Goal: Information Seeking & Learning: Learn about a topic

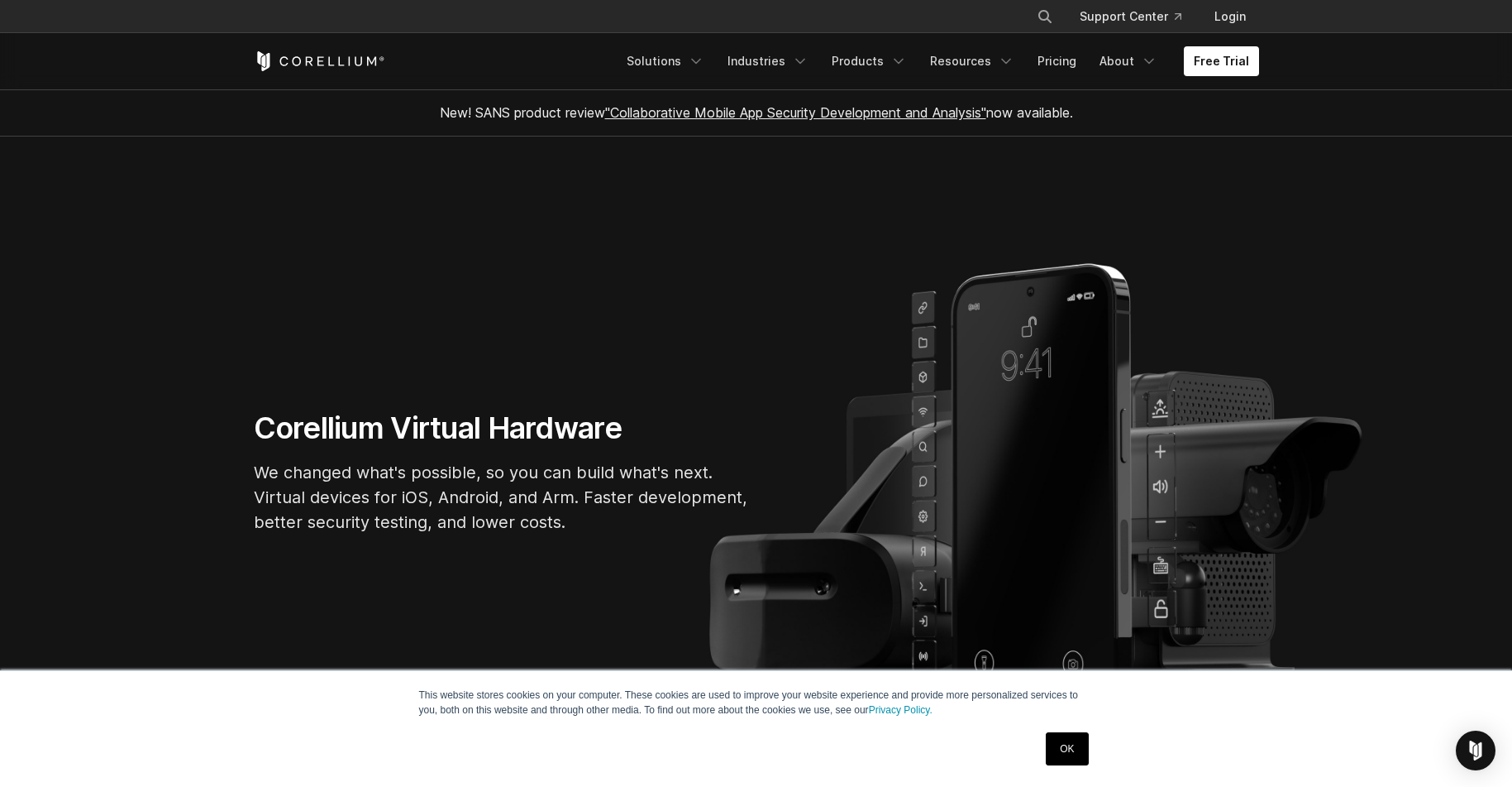
click at [1143, 56] on link "About" at bounding box center [1128, 61] width 78 height 30
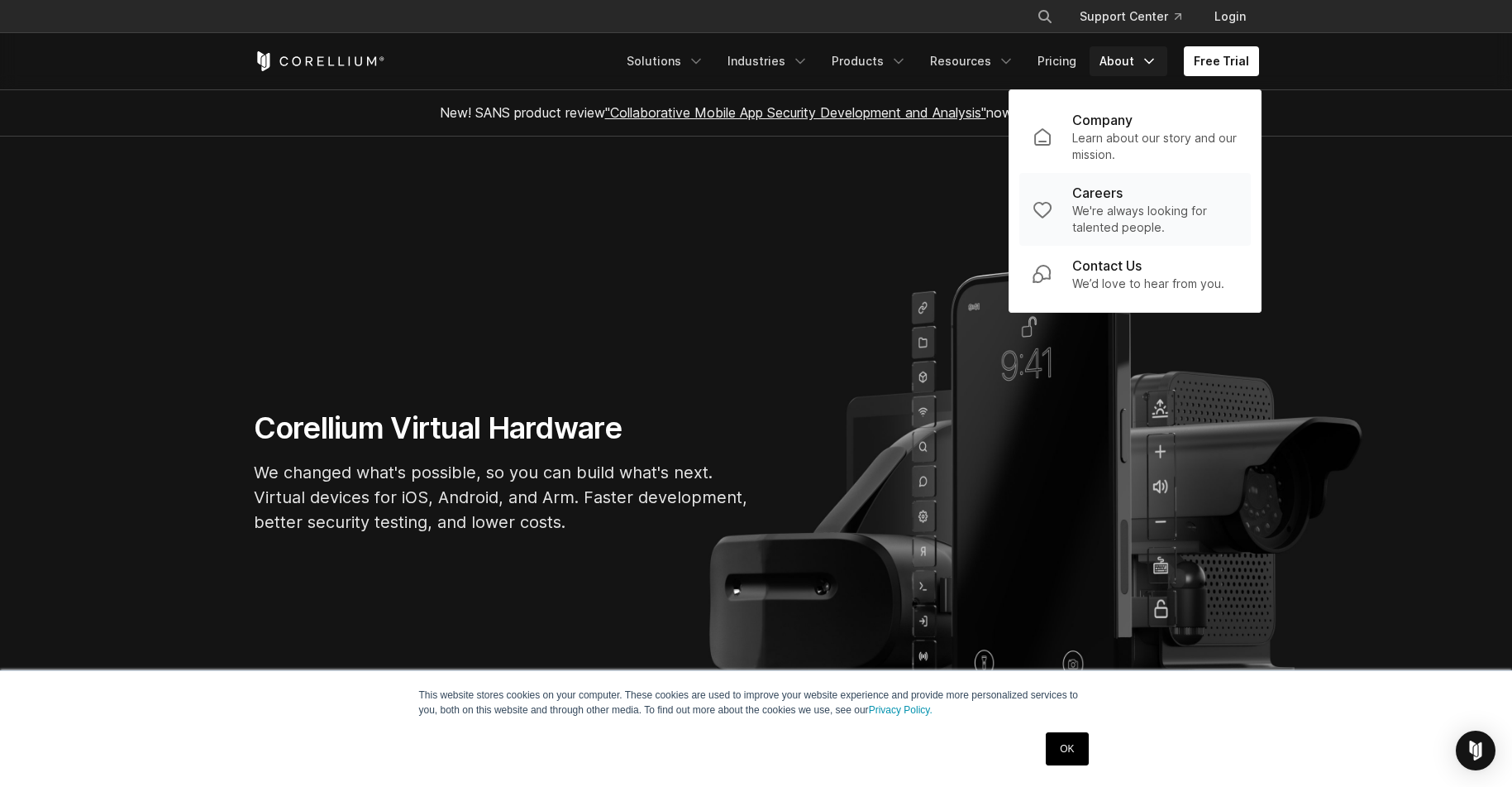
click at [1137, 217] on p "We're always looking for talented people." at bounding box center [1154, 219] width 165 height 33
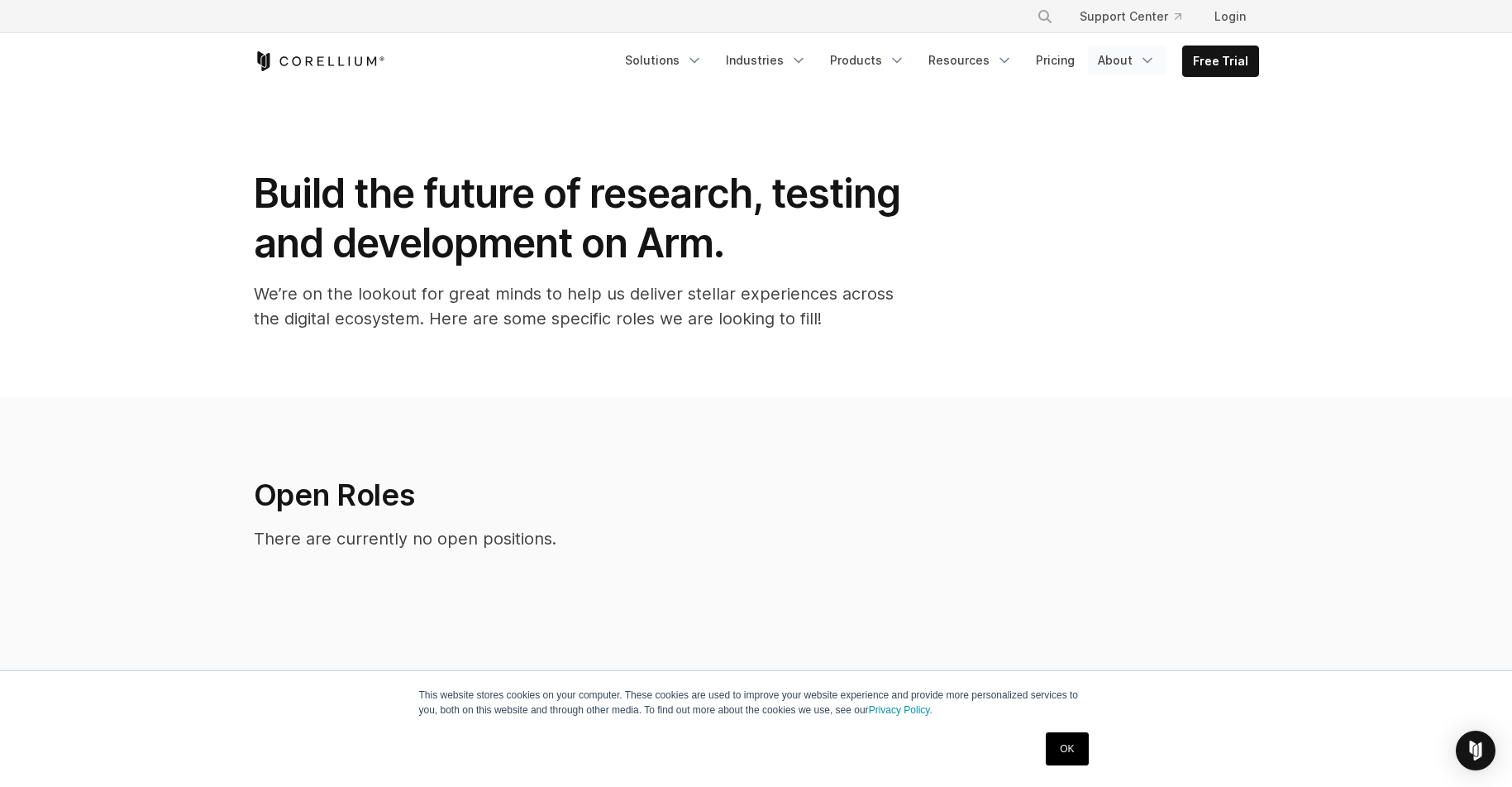
click at [1141, 54] on link "About" at bounding box center [1127, 60] width 78 height 30
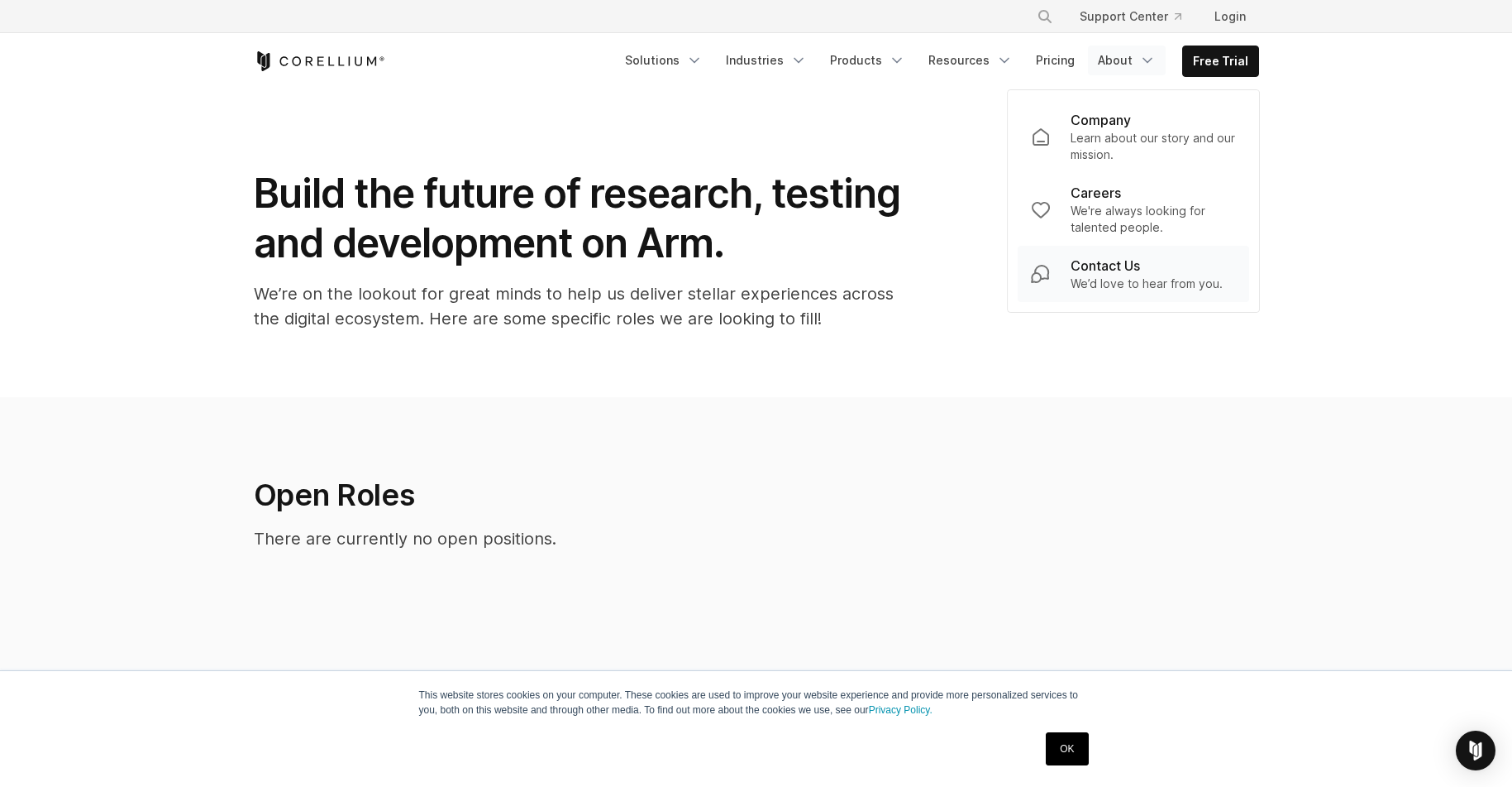
click at [1122, 265] on p "Contact Us" at bounding box center [1105, 266] width 70 height 20
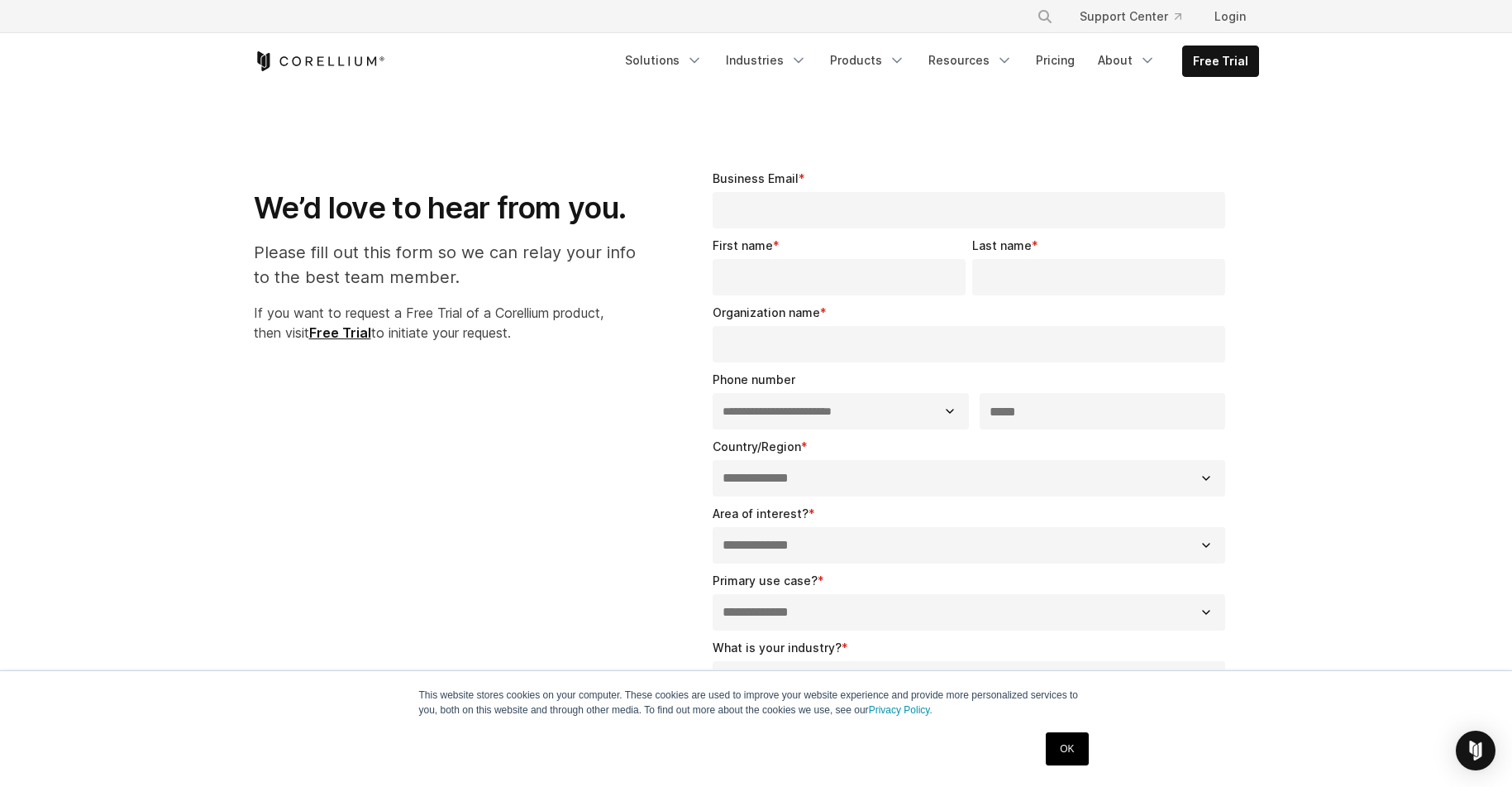
select select "**"
click at [824, 177] on div "Business Email *" at bounding box center [973, 199] width 520 height 59
click at [1069, 60] on link "Pricing" at bounding box center [1055, 60] width 59 height 30
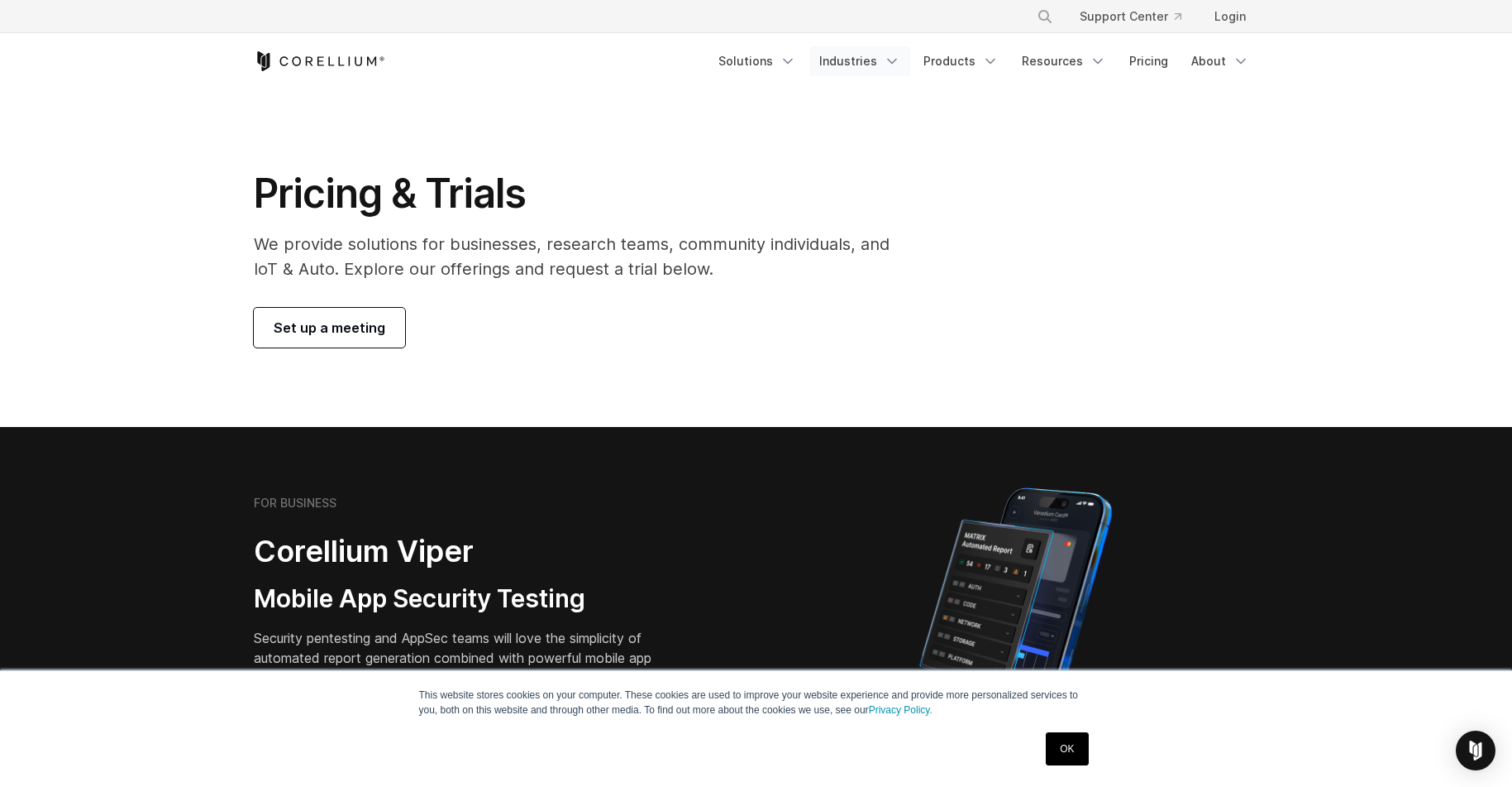
click at [874, 68] on link "Industries" at bounding box center [860, 61] width 101 height 30
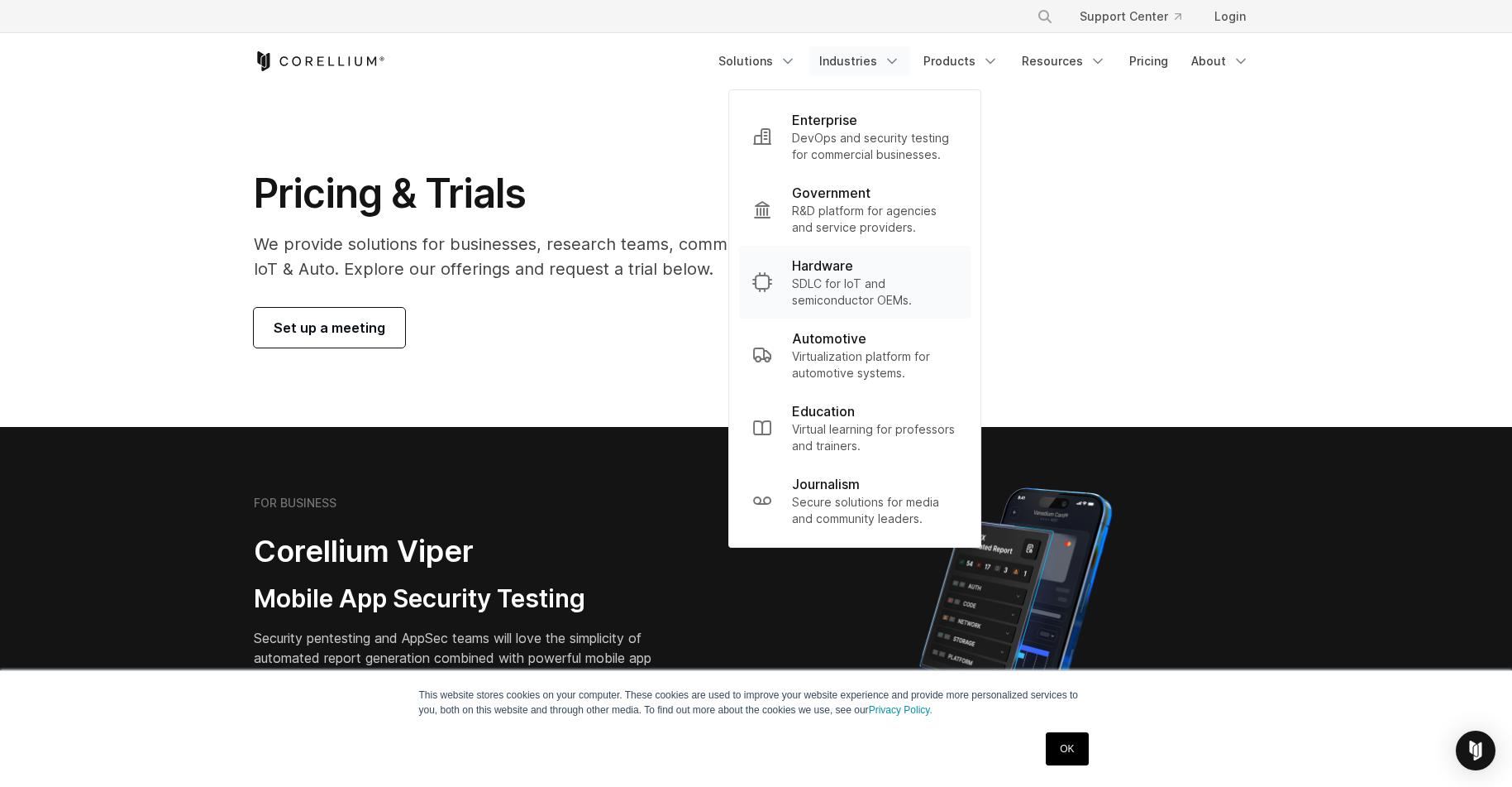
click at [807, 276] on p "SDLC for IoT and semiconductor OEMs." at bounding box center [874, 292] width 165 height 33
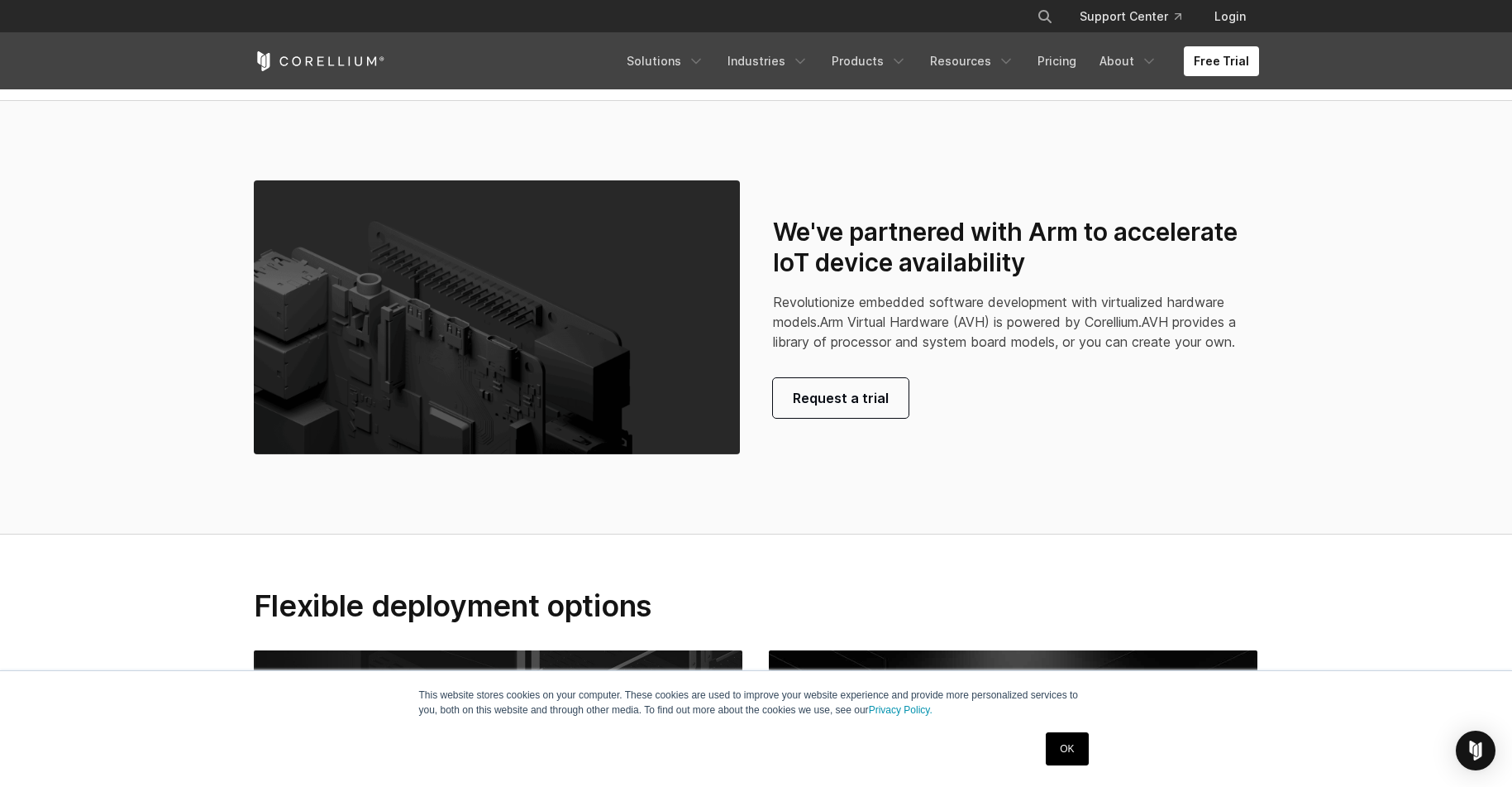
scroll to position [3602, 0]
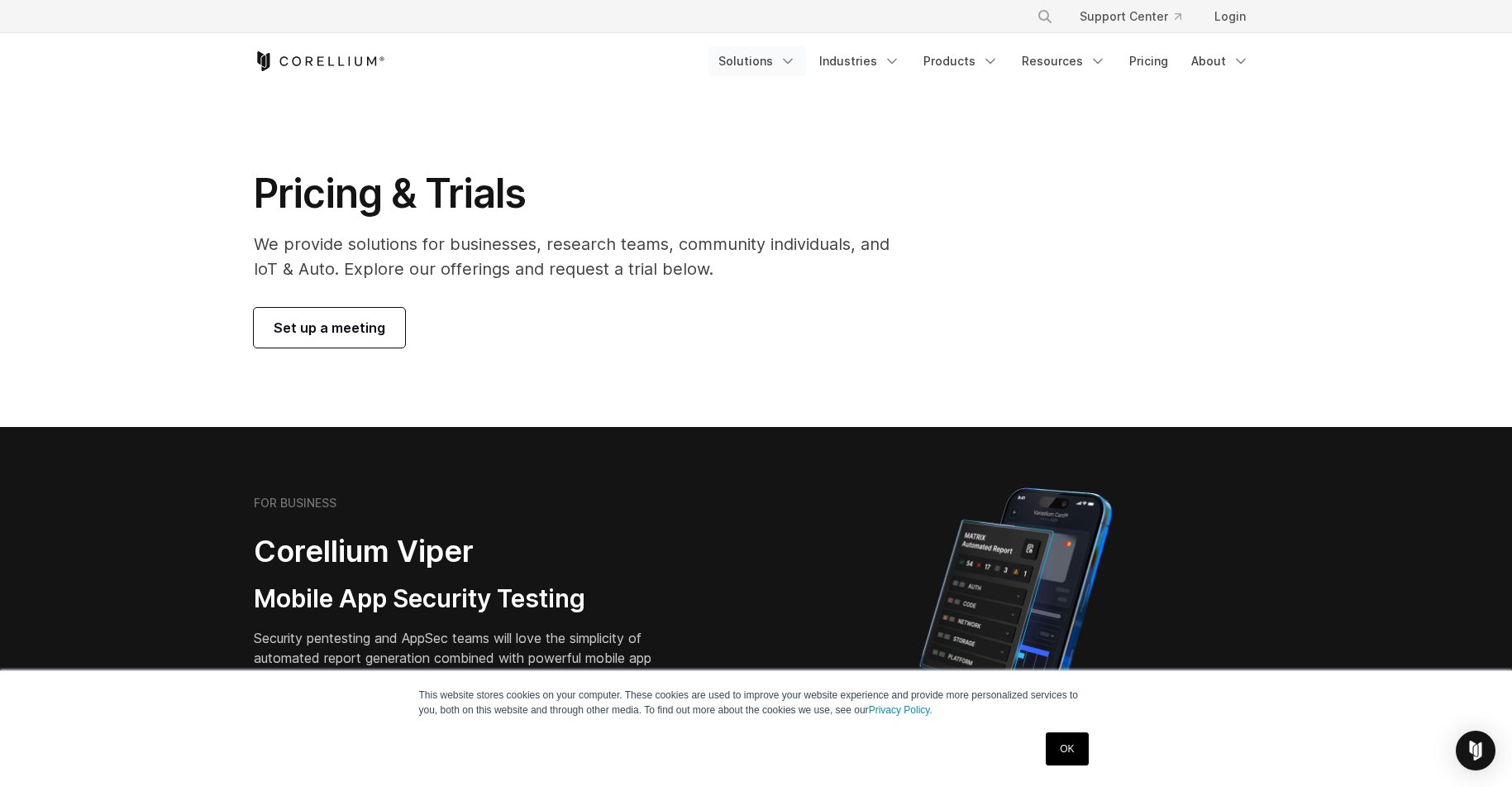
click at [788, 69] on link "Solutions" at bounding box center [757, 61] width 98 height 30
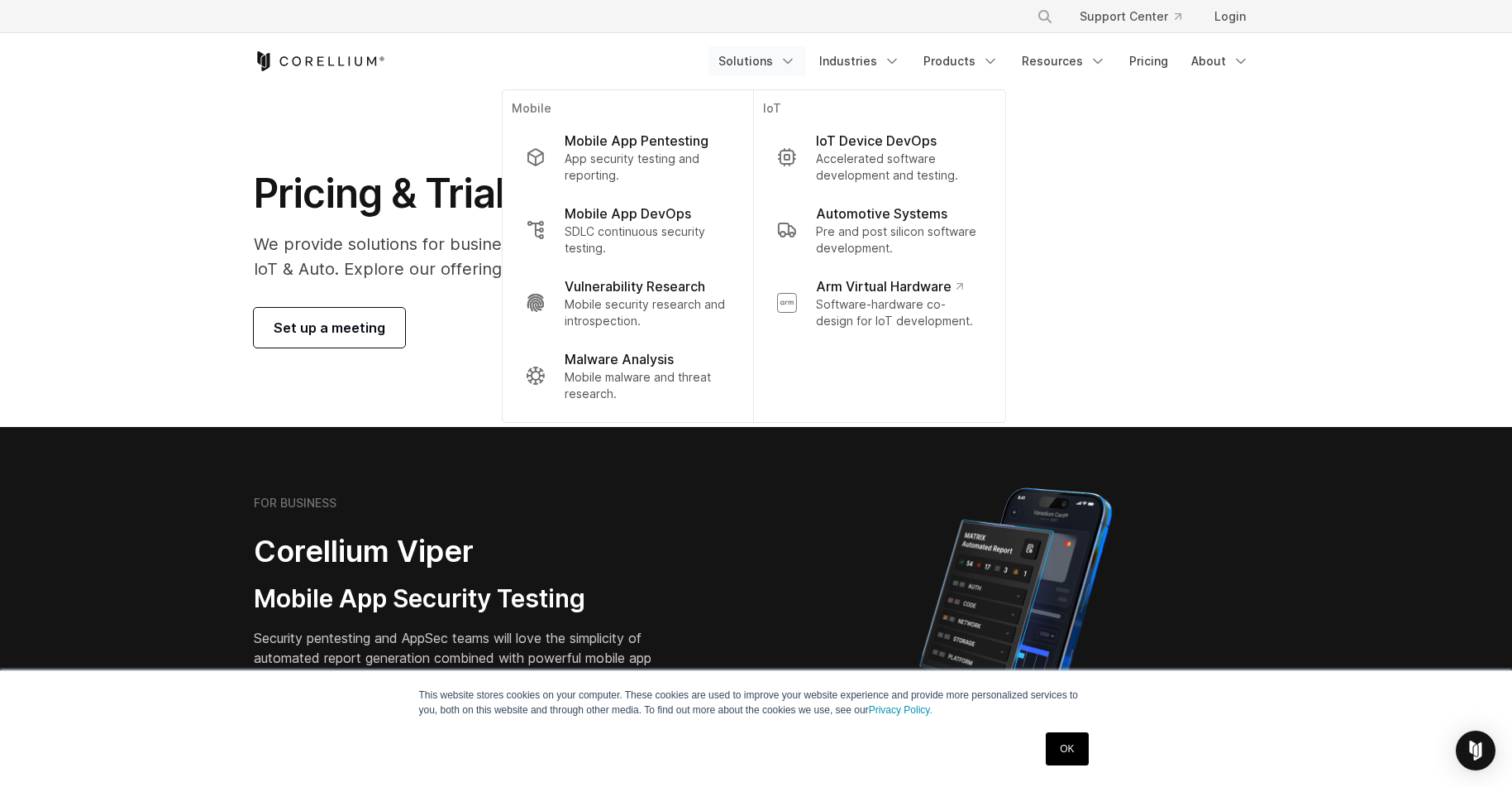
click at [320, 24] on div "× Search our site... Support Center Login" at bounding box center [756, 16] width 1005 height 30
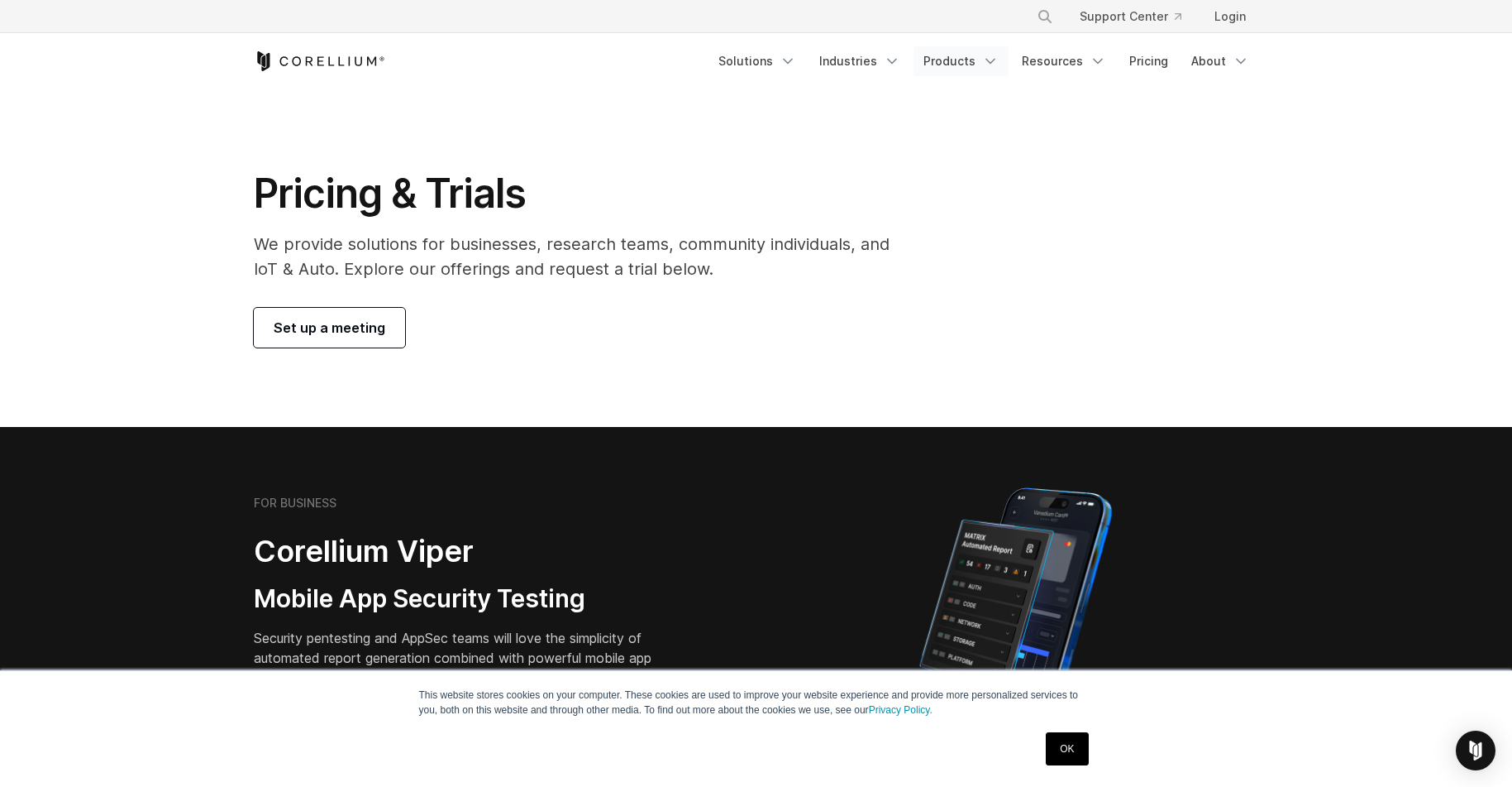
click at [960, 71] on link "Products" at bounding box center [961, 61] width 95 height 30
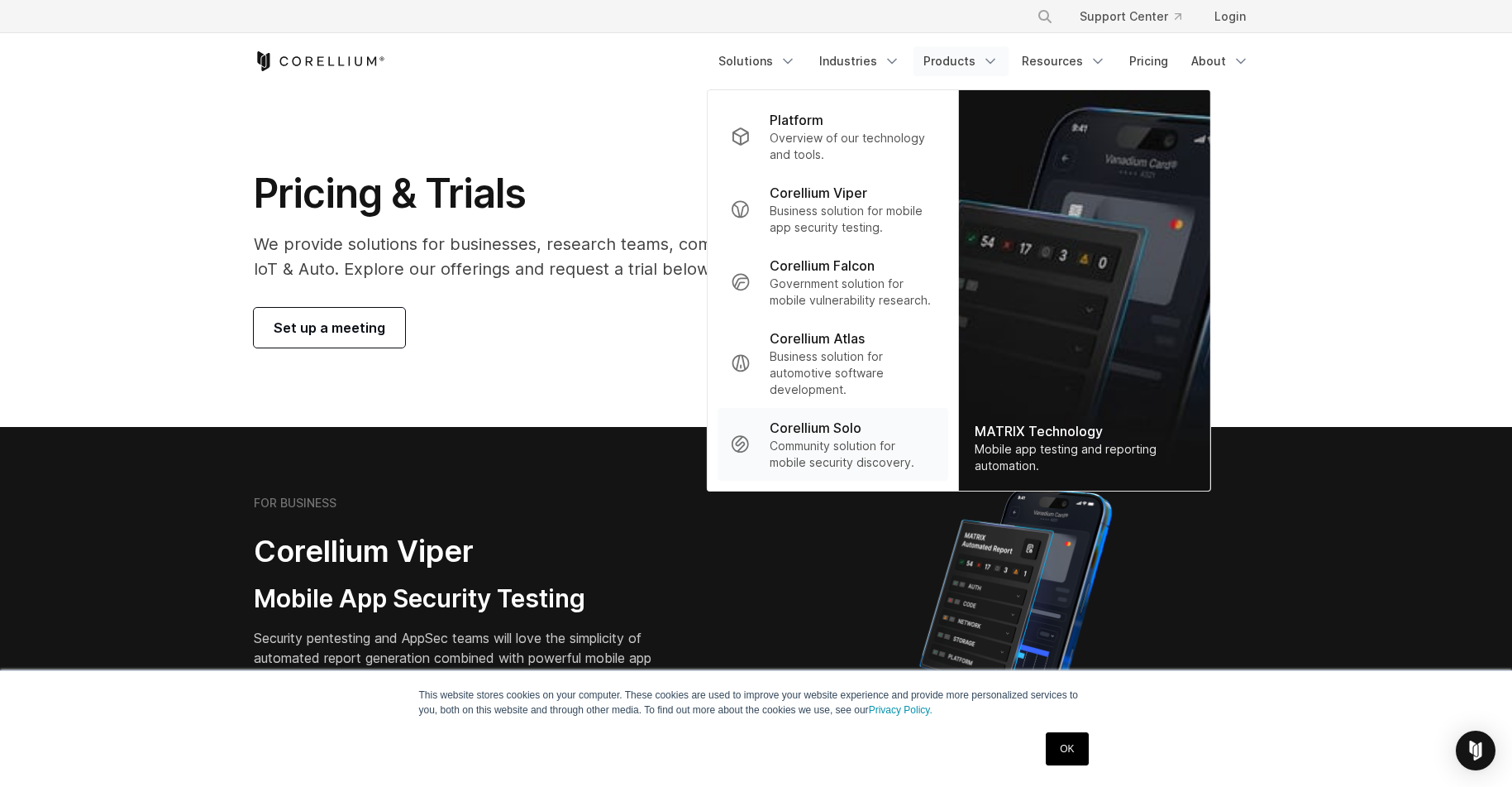
click at [865, 476] on link "Corellium Solo Community solution for mobile security discovery." at bounding box center [832, 444] width 230 height 73
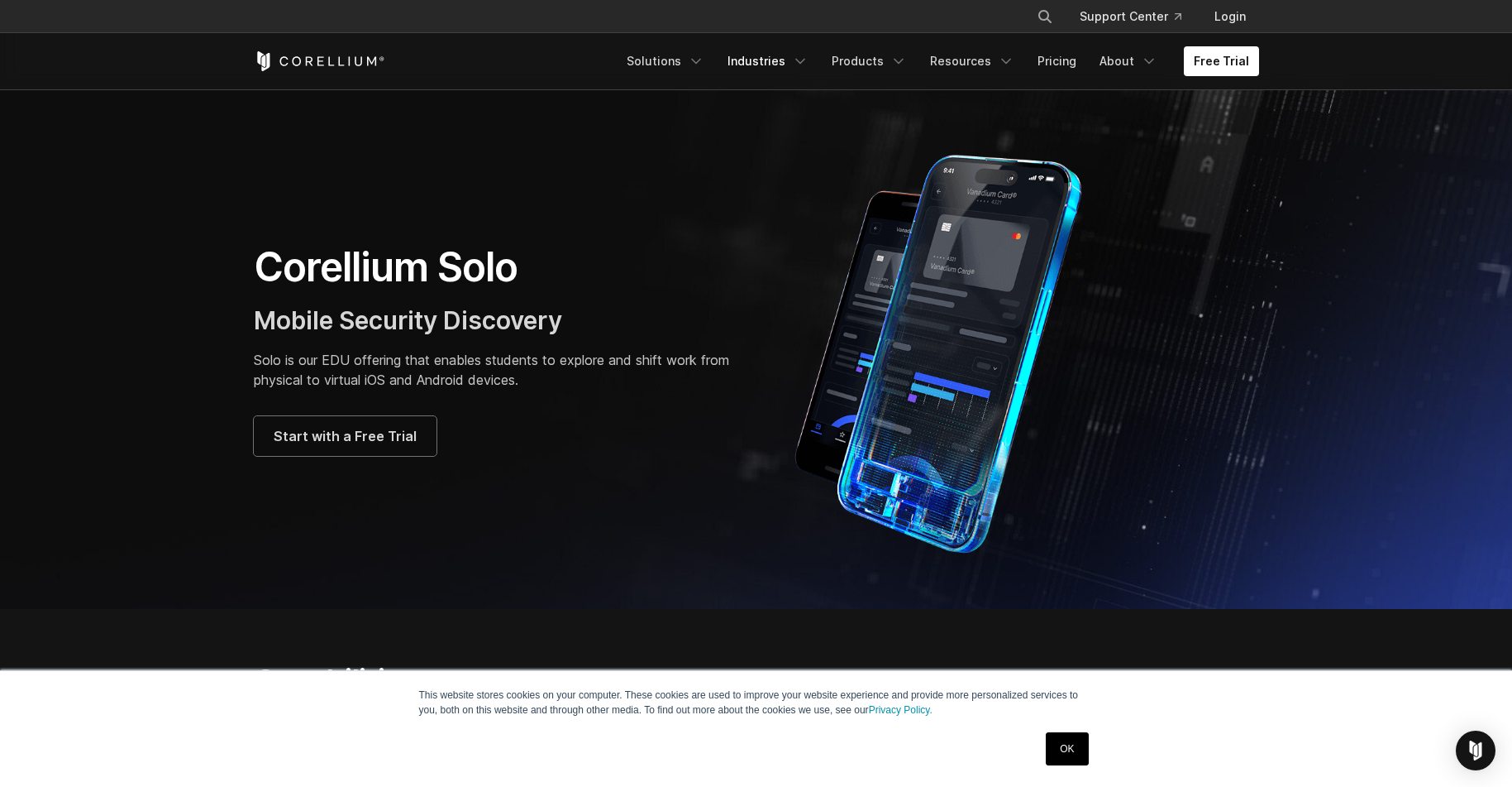
drag, startPoint x: 0, startPoint y: 0, endPoint x: 763, endPoint y: 289, distance: 815.9
click at [797, 65] on link "Industries" at bounding box center [769, 61] width 101 height 30
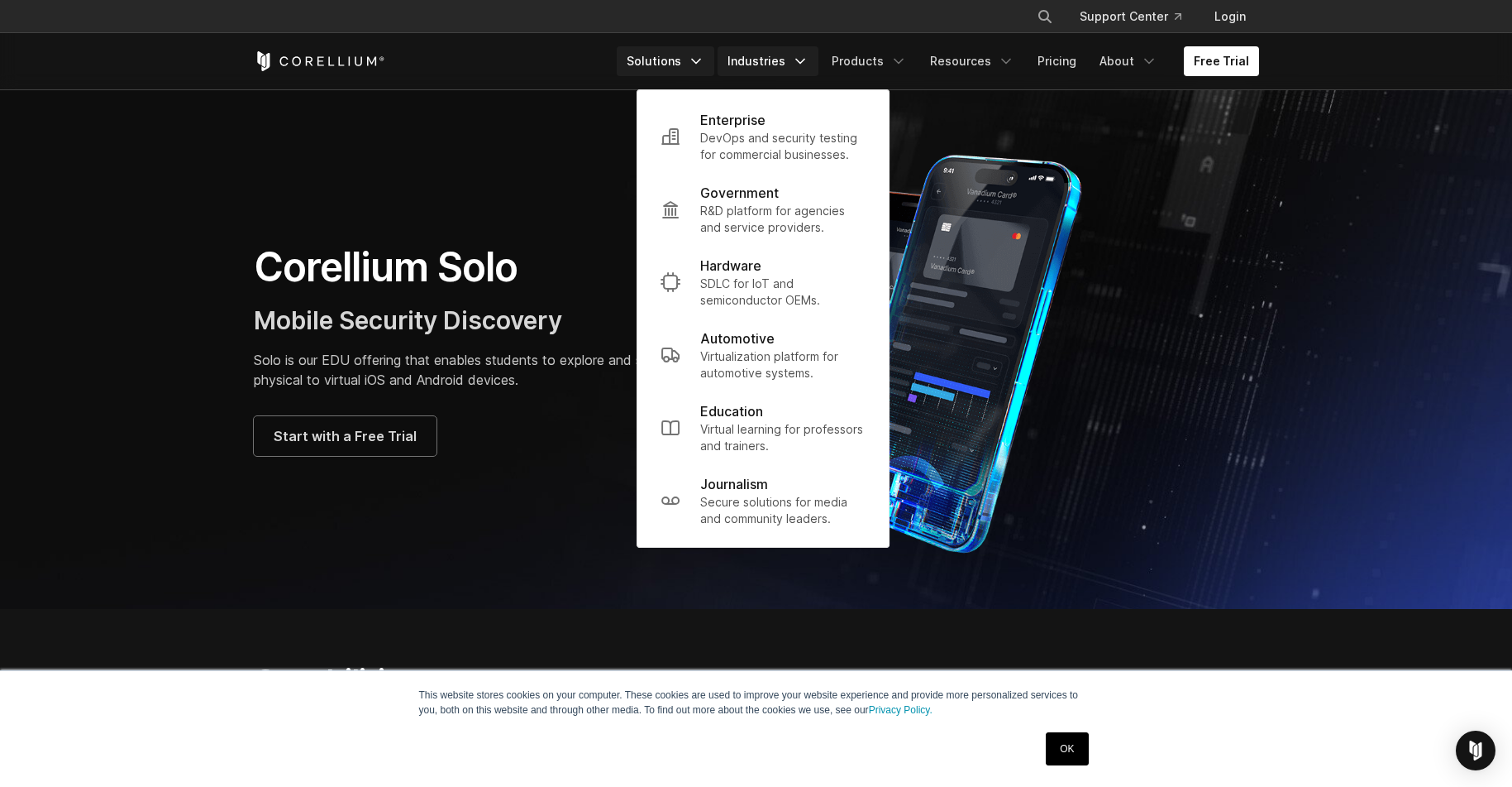
click at [687, 64] on link "Solutions" at bounding box center [666, 61] width 98 height 30
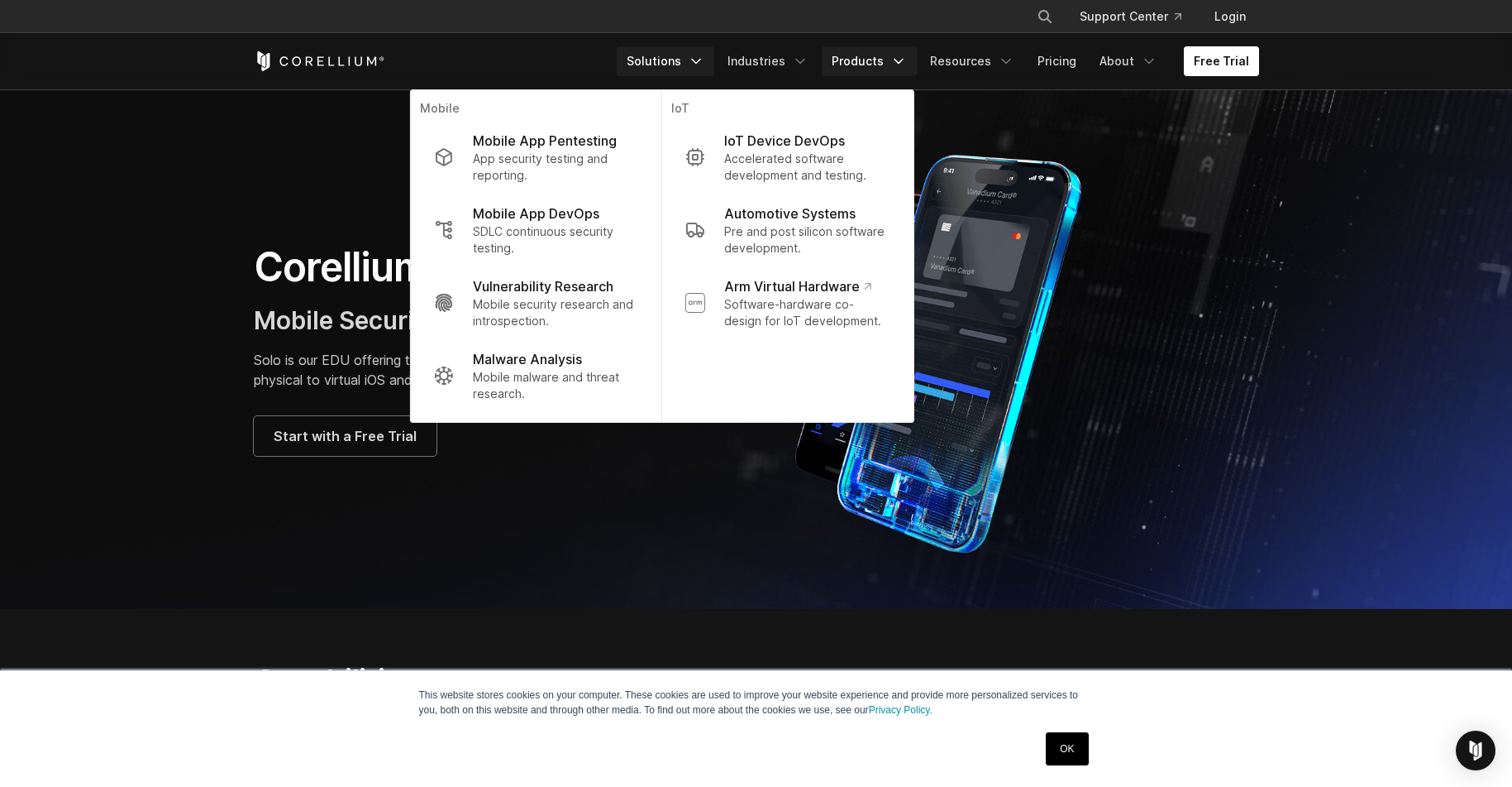
click at [863, 66] on link "Products" at bounding box center [869, 61] width 95 height 30
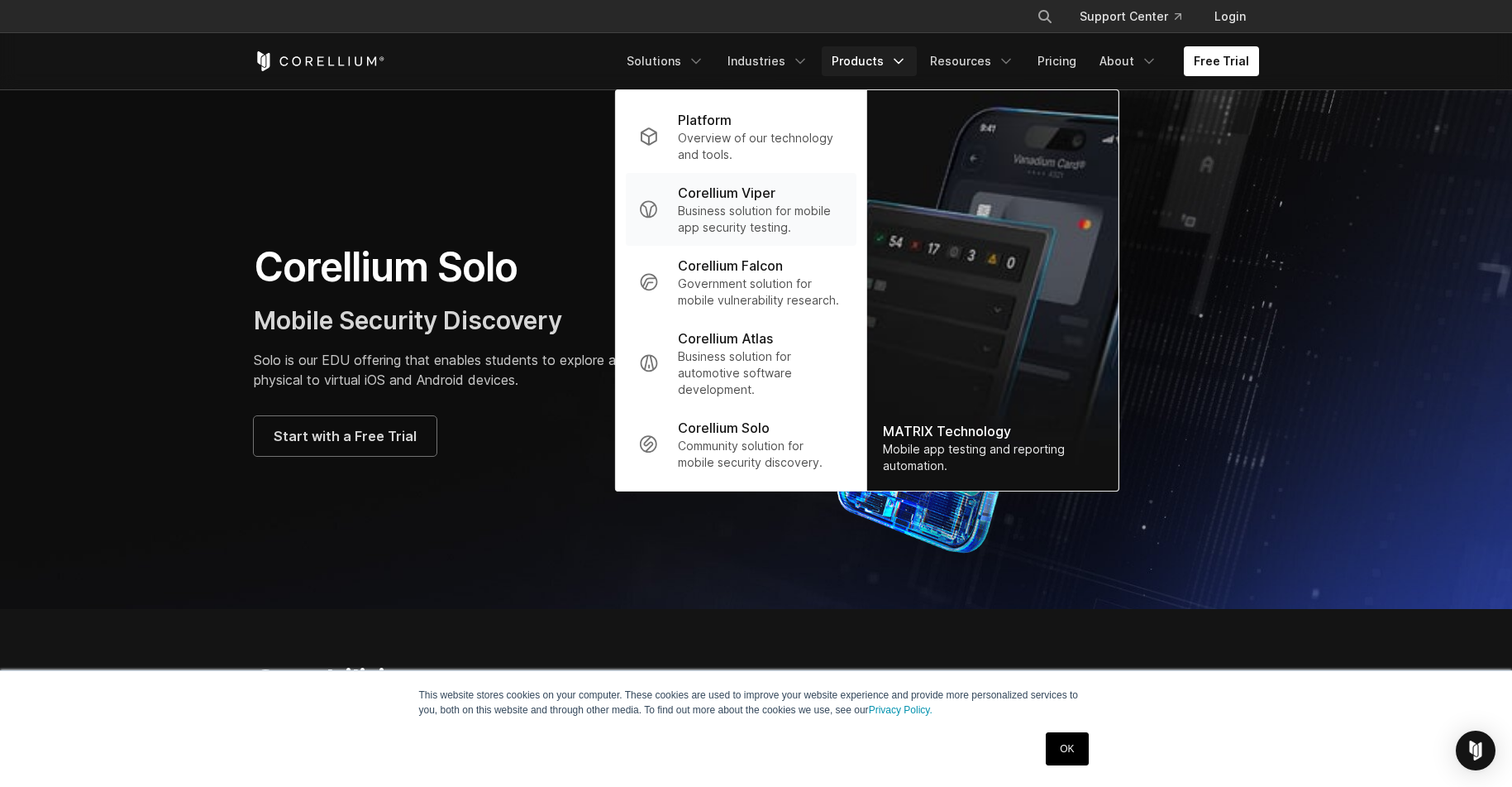
click at [724, 219] on p "Business solution for mobile app security testing." at bounding box center [761, 219] width 164 height 33
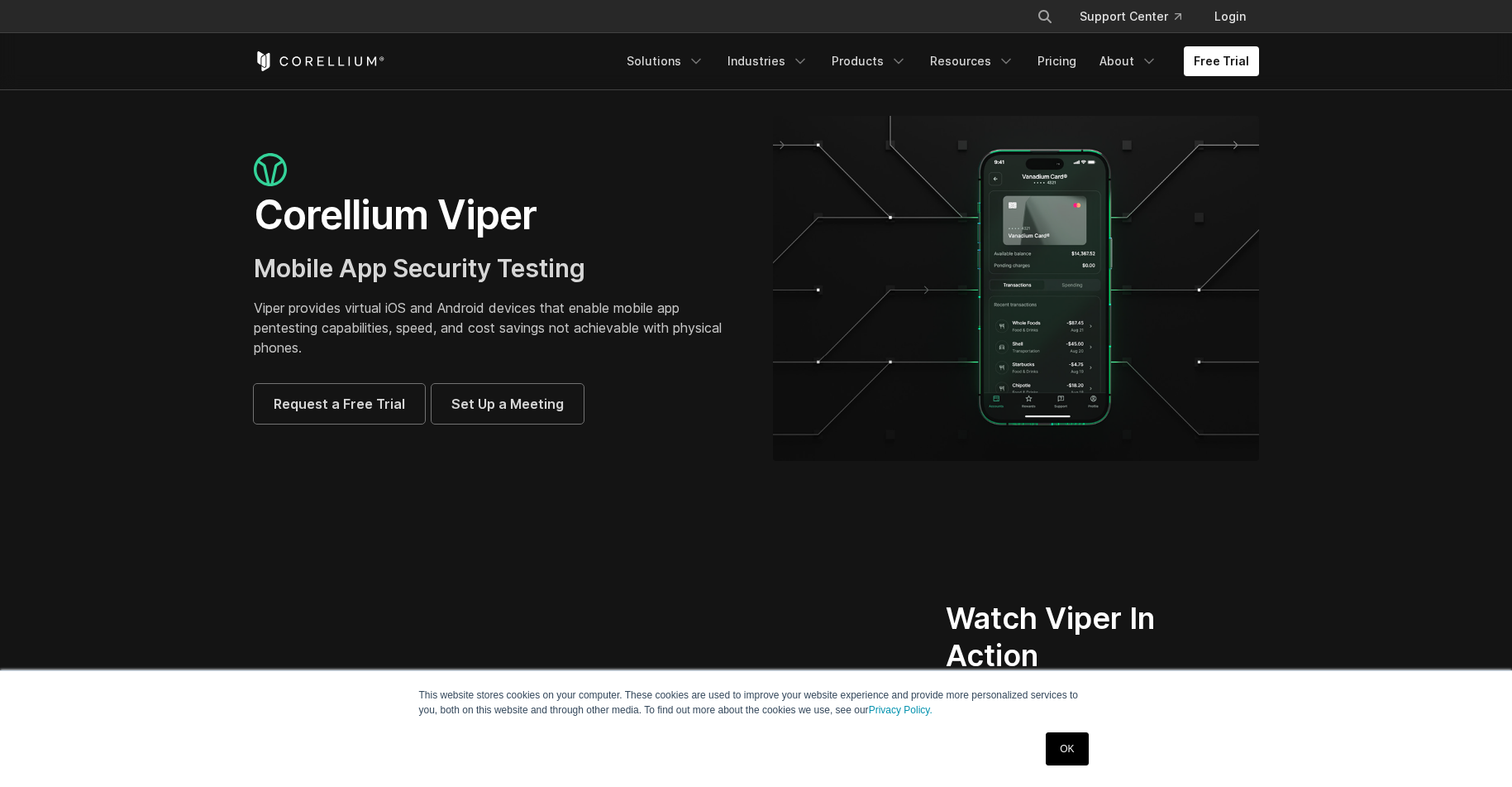
scroll to position [16, 0]
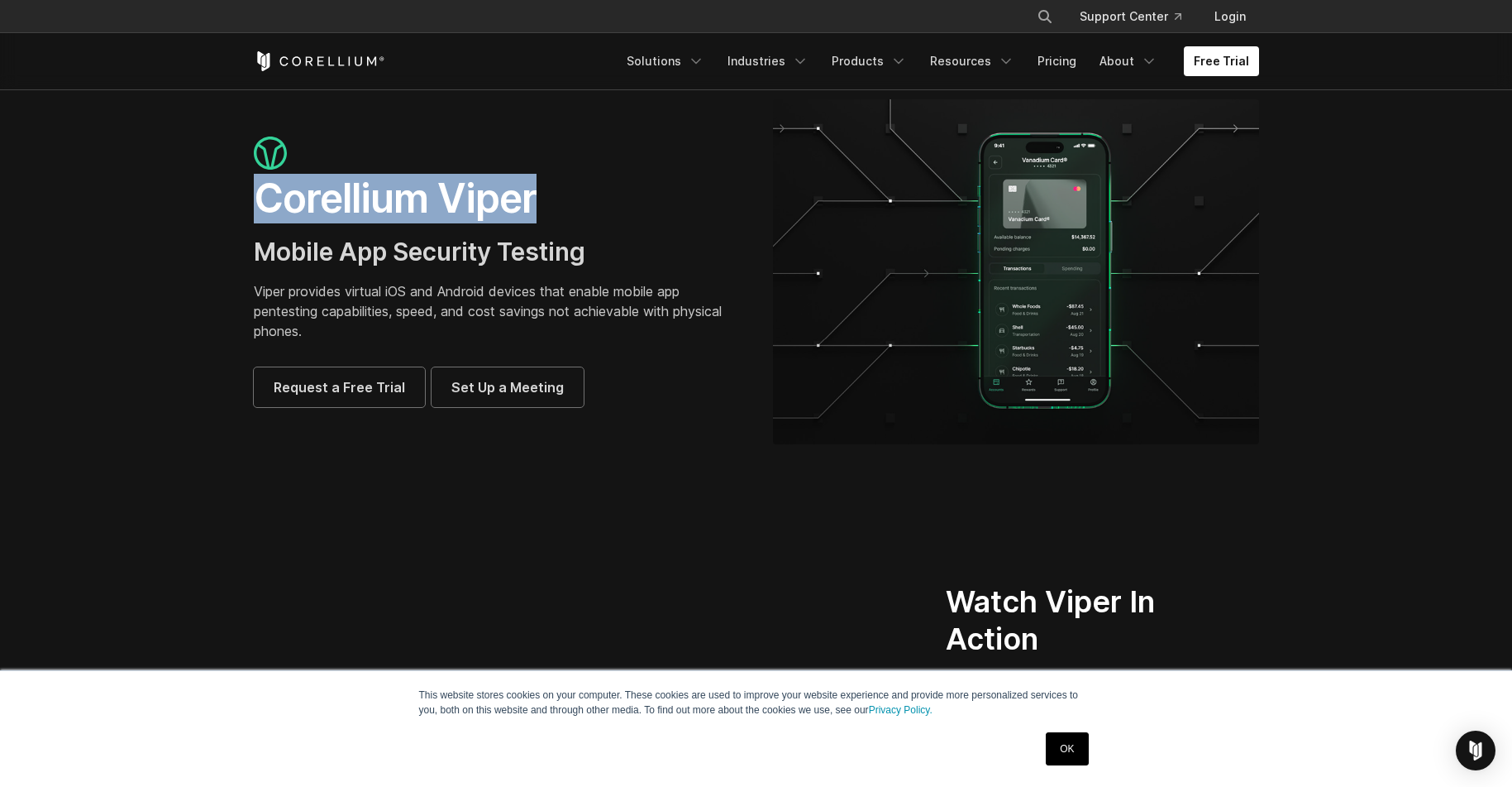
drag, startPoint x: 531, startPoint y: 207, endPoint x: 138, endPoint y: 209, distance: 393.0
click at [138, 208] on section "Corellium Viper Mobile App Security Testing Viper provides virtual iOS and Andr…" at bounding box center [756, 278] width 1512 height 411
copy h1 "Corellium Viper"
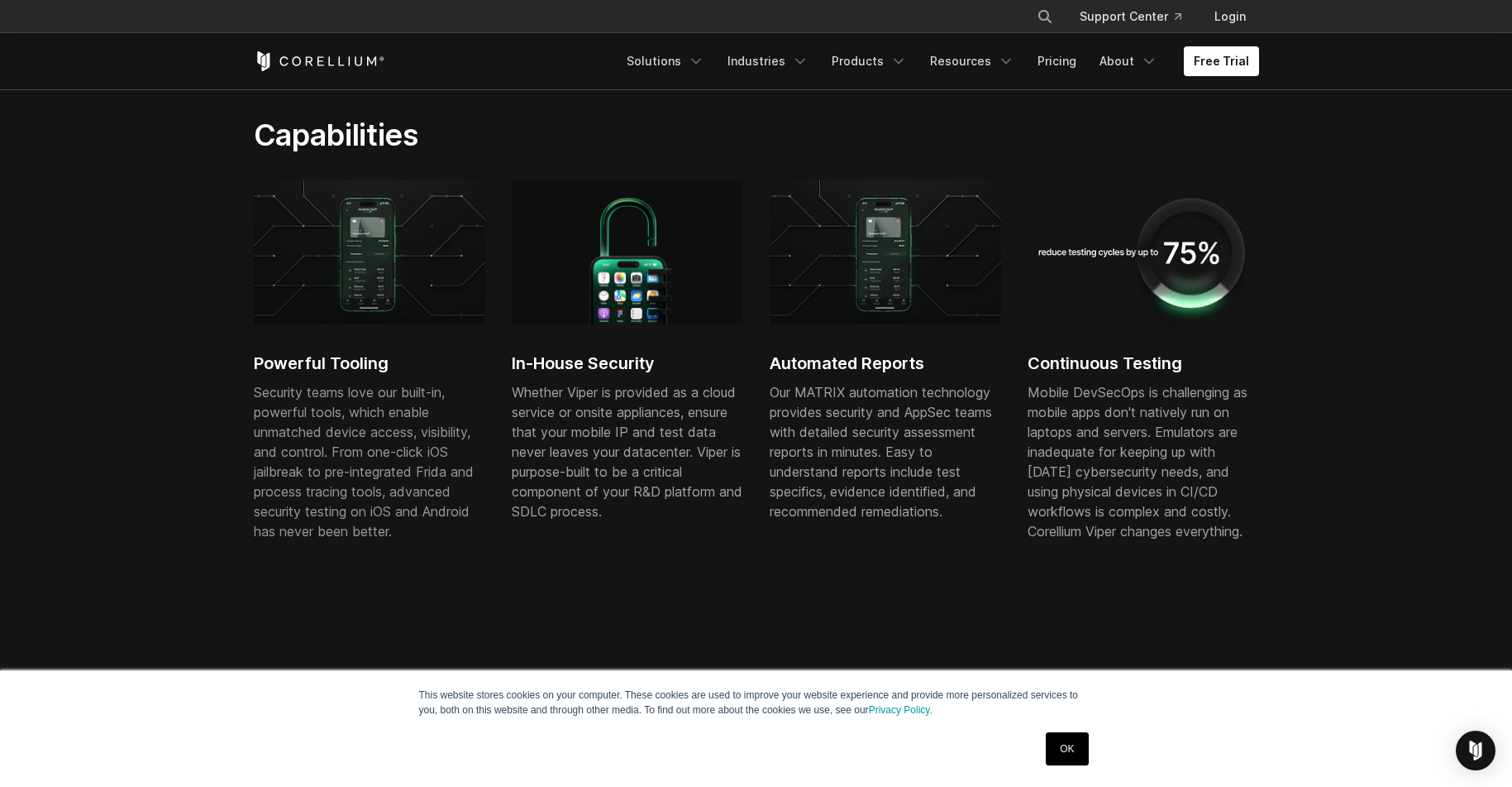
scroll to position [918, 0]
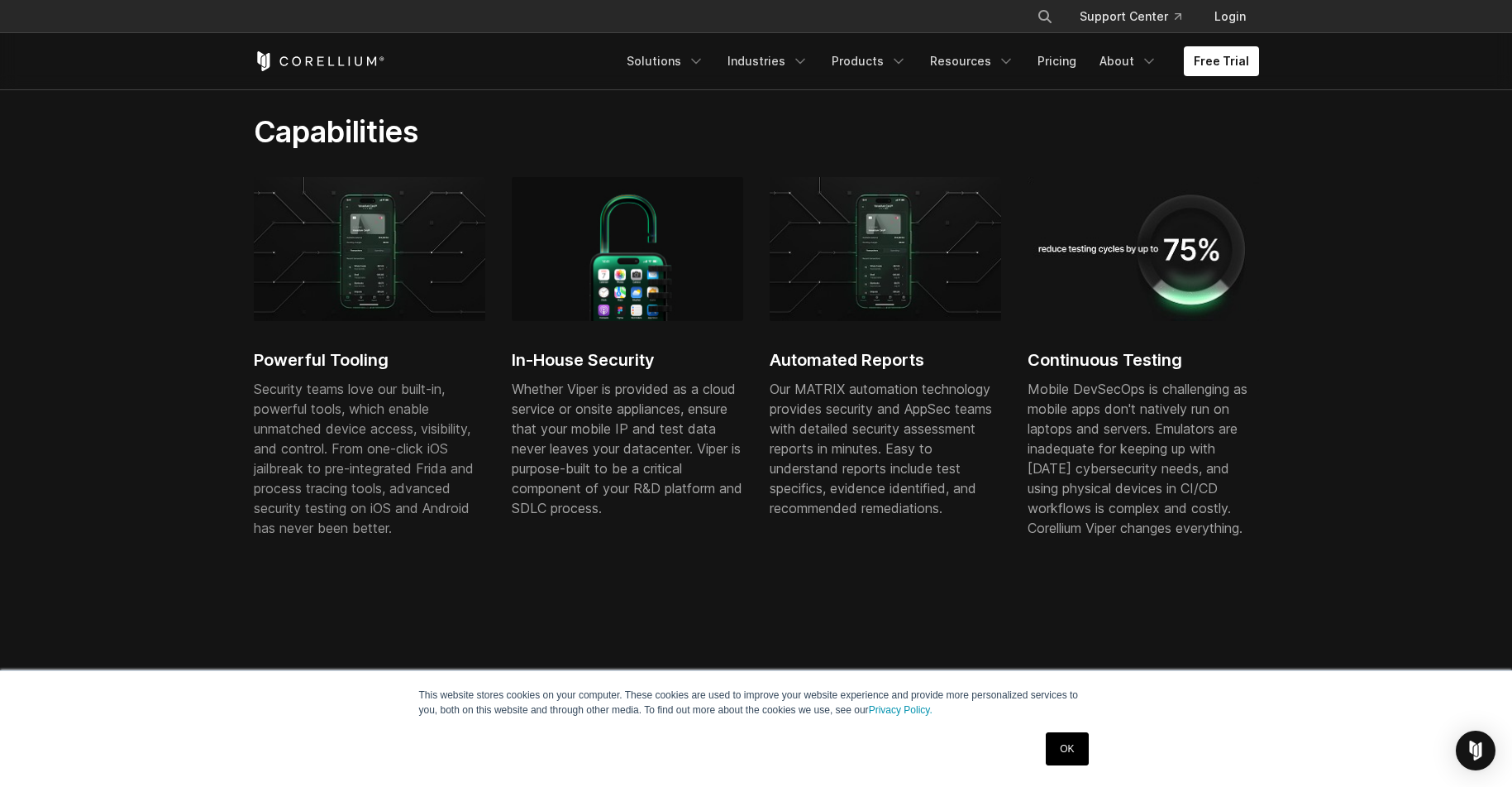
drag, startPoint x: 1068, startPoint y: 407, endPoint x: 1161, endPoint y: 431, distance: 96.0
click at [1159, 431] on div "Mobile DevSecOps is challenging as mobile apps don't natively run on laptops an…" at bounding box center [1143, 458] width 231 height 159
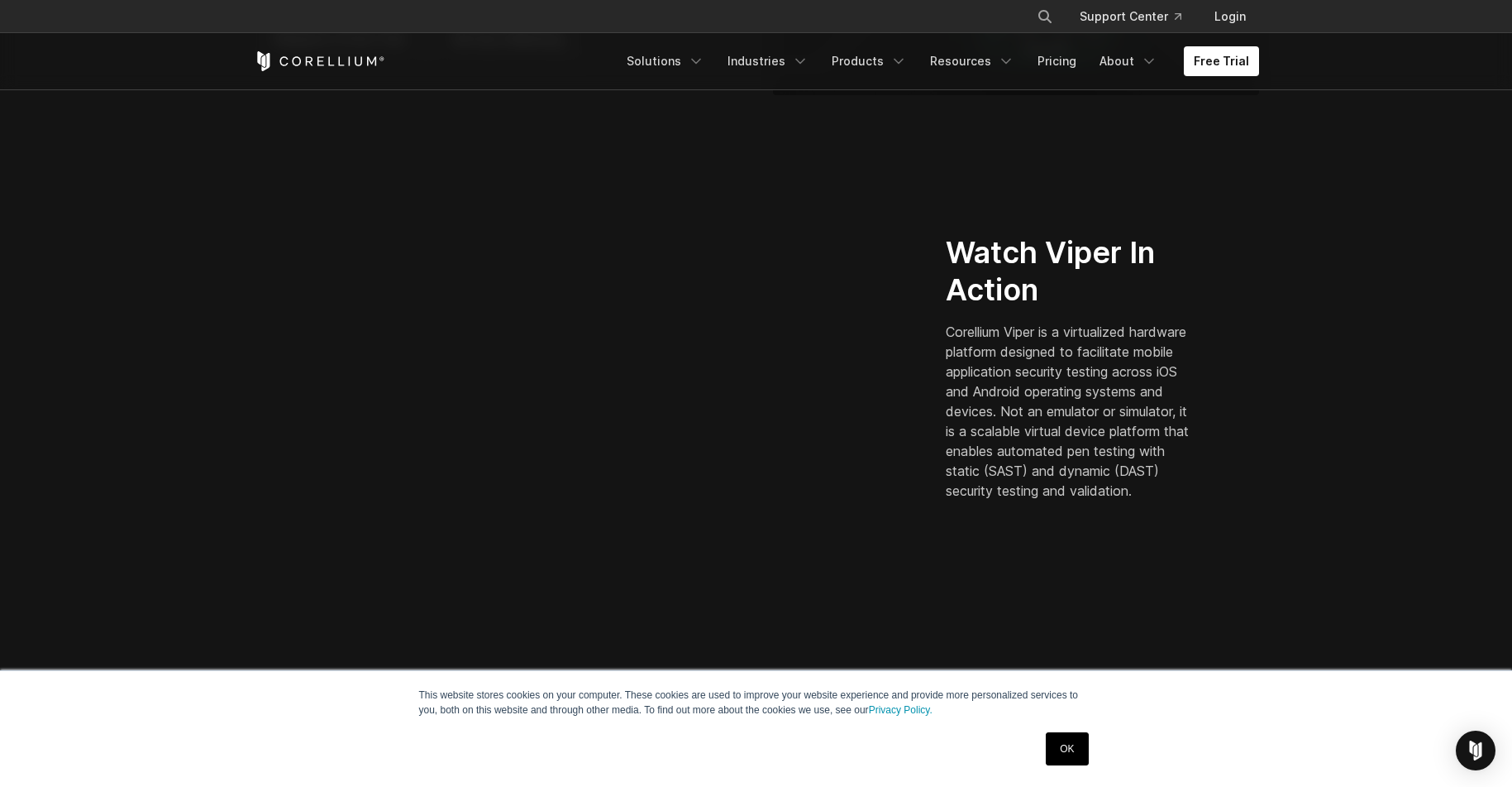
scroll to position [354, 0]
